Goal: Navigation & Orientation: Find specific page/section

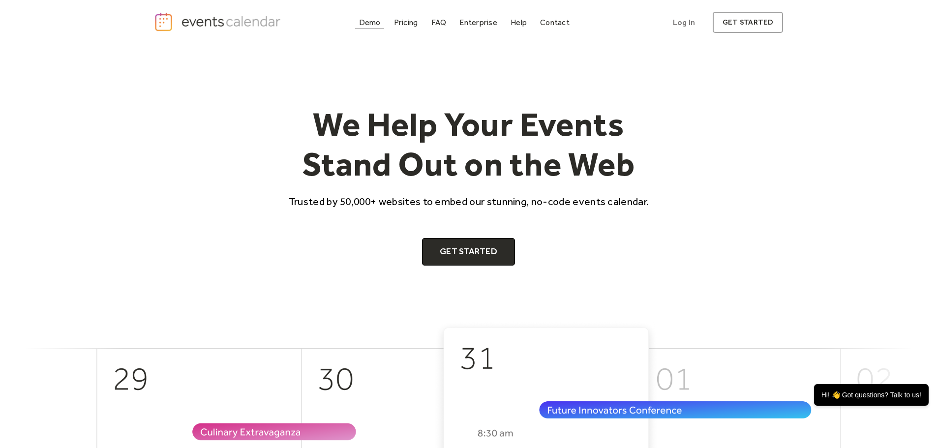
click at [366, 25] on div "Demo" at bounding box center [370, 22] width 22 height 5
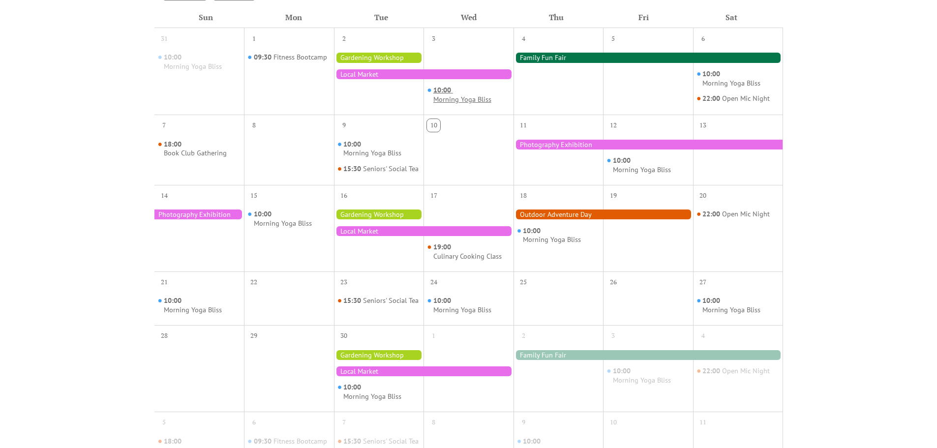
scroll to position [262, 0]
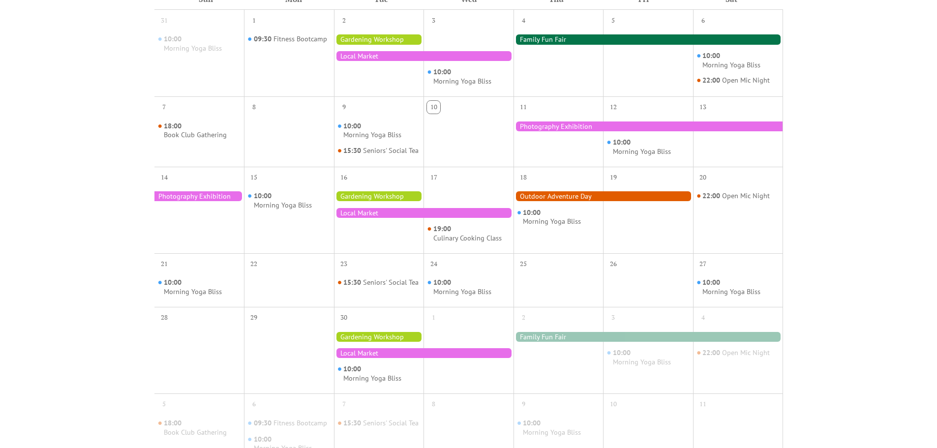
click at [440, 218] on div at bounding box center [423, 213] width 179 height 10
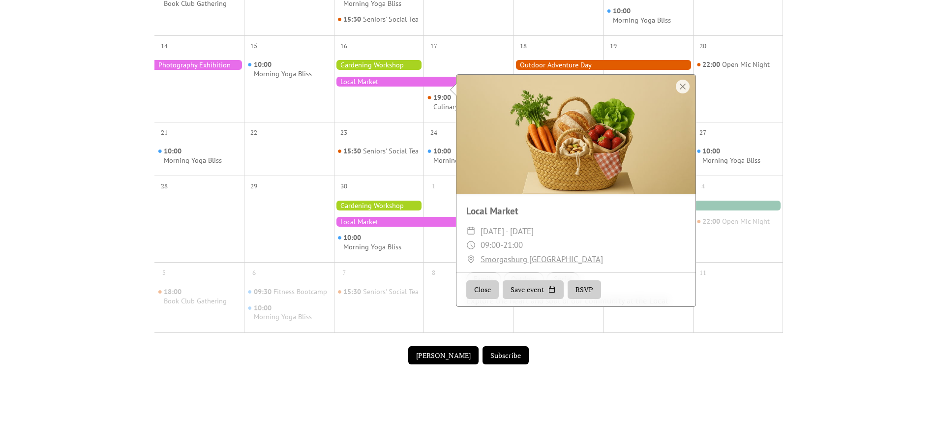
scroll to position [105, 0]
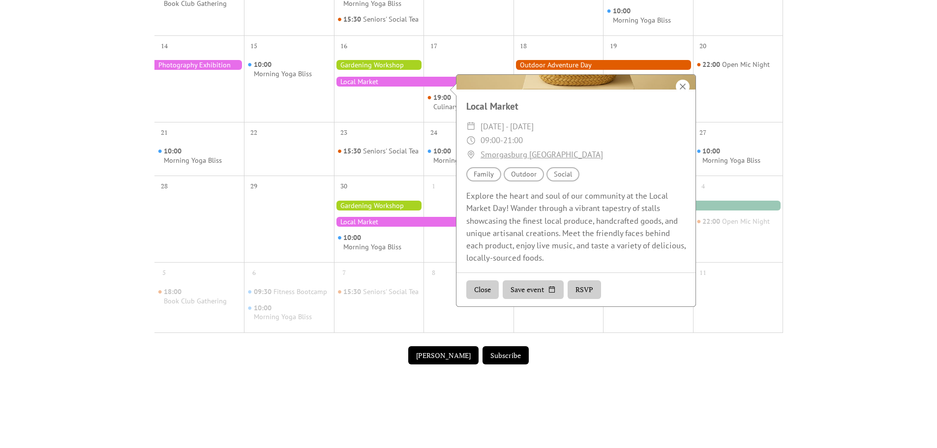
click at [681, 87] on div at bounding box center [683, 87] width 14 height 14
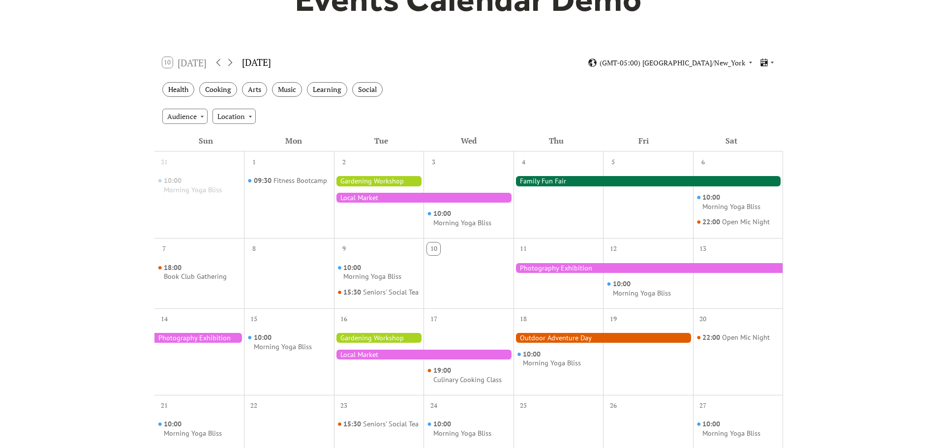
scroll to position [0, 0]
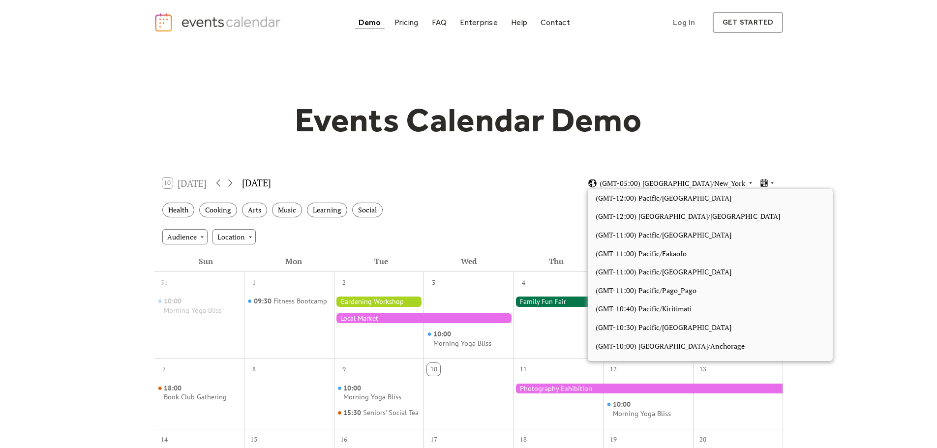
click at [743, 183] on span "(GMT-05:00) [GEOGRAPHIC_DATA]/New_York" at bounding box center [672, 183] width 146 height 7
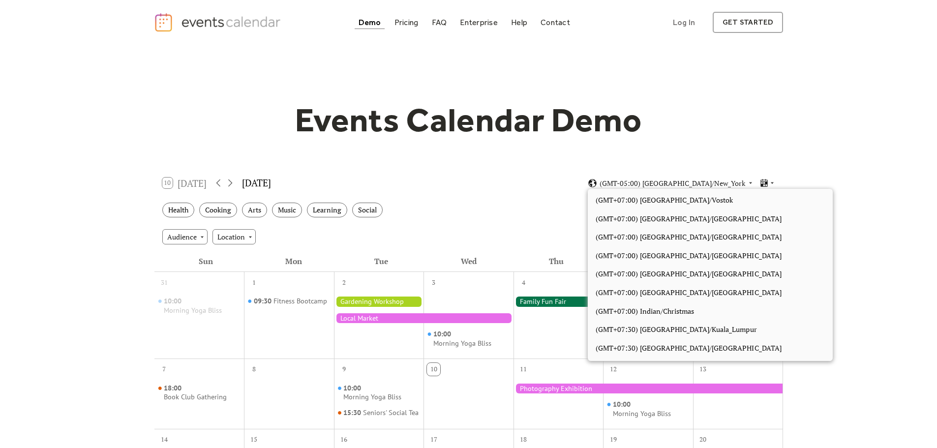
scroll to position [4241, 0]
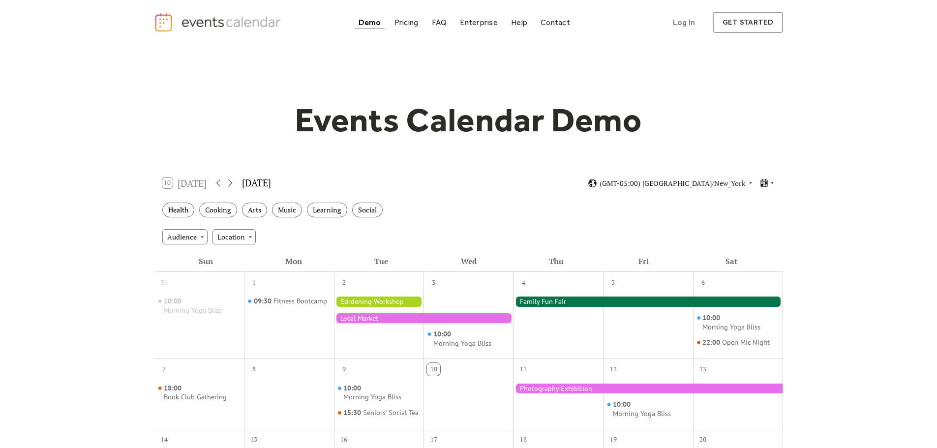
click at [503, 206] on div "Health Cooking Arts Music Learning Social" at bounding box center [468, 210] width 628 height 27
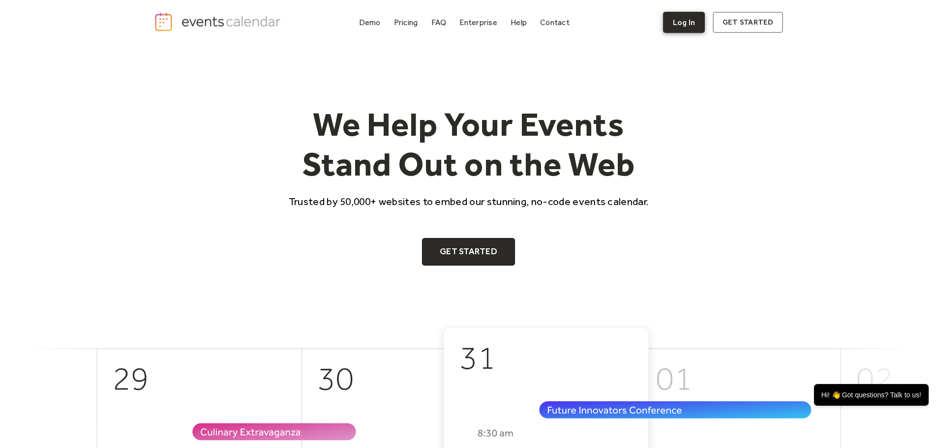
click at [680, 27] on link "Log In" at bounding box center [684, 22] width 42 height 21
